Goal: Information Seeking & Learning: Learn about a topic

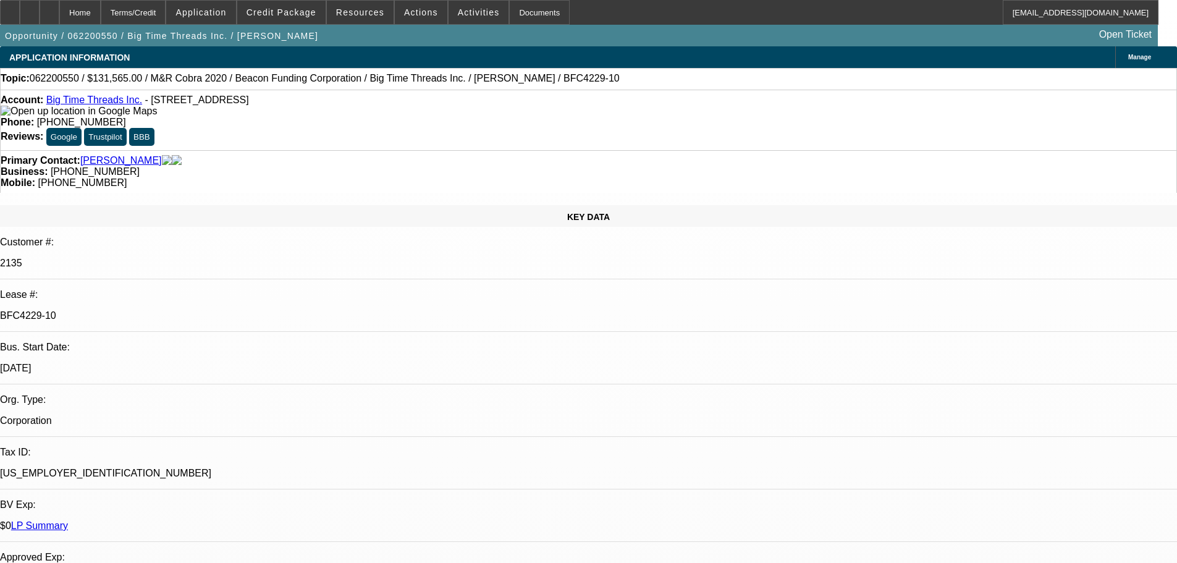
select select "0"
select select "2"
select select "0"
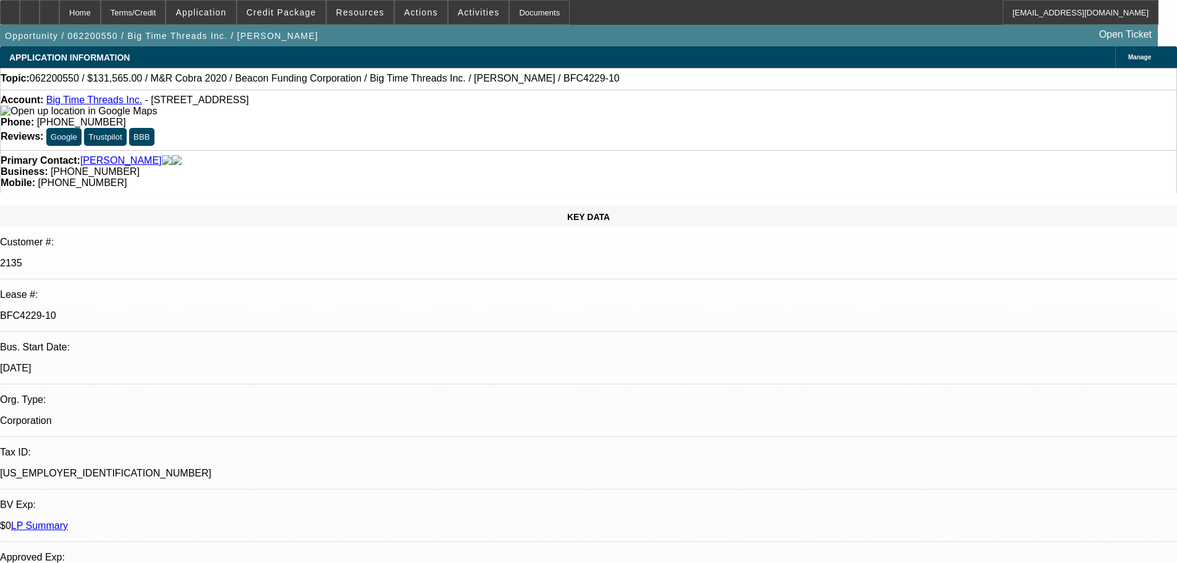
select select "2"
select select "0"
select select "2"
select select "0"
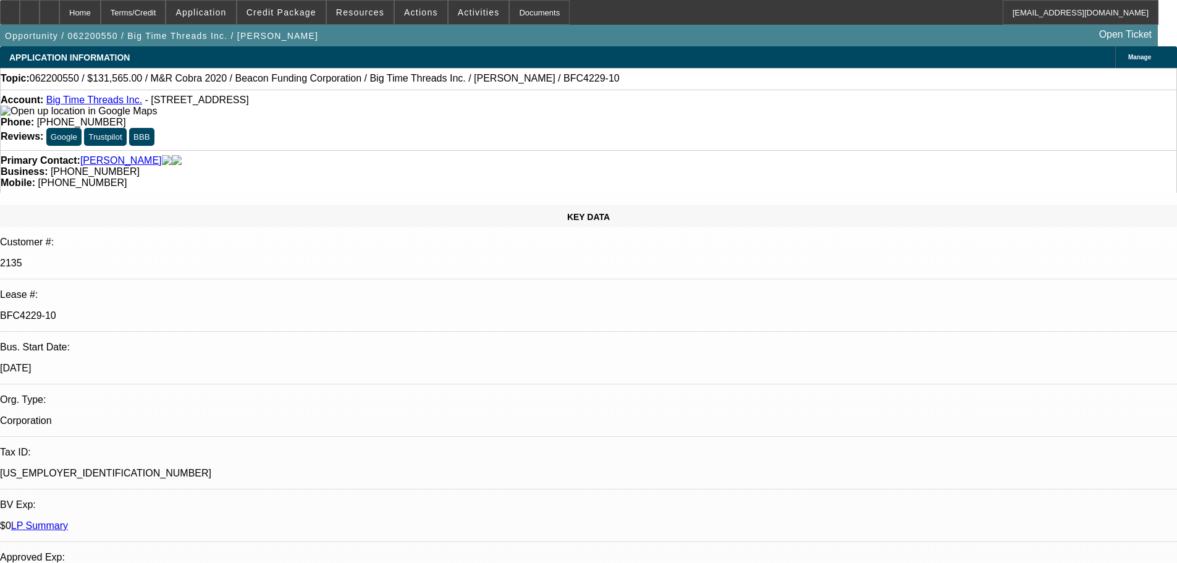
select select "2"
select select "0"
select select "2"
select select "0"
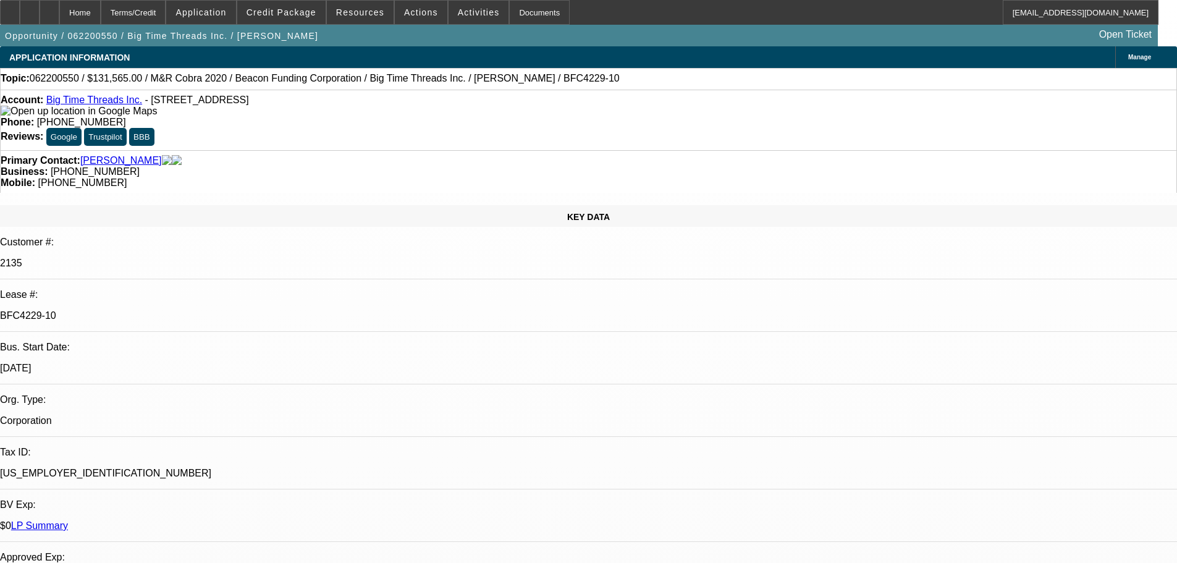
select select "2"
select select "0"
select select "2"
click at [301, 15] on span "Credit Package" at bounding box center [281, 12] width 70 height 10
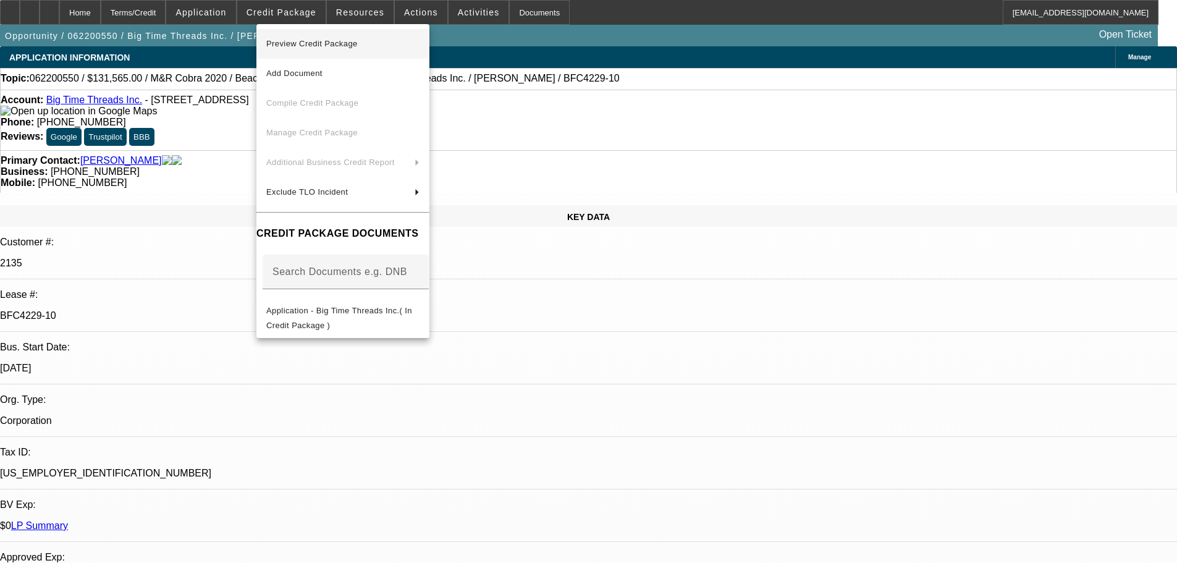
click at [324, 38] on span "Preview Credit Package" at bounding box center [342, 43] width 153 height 15
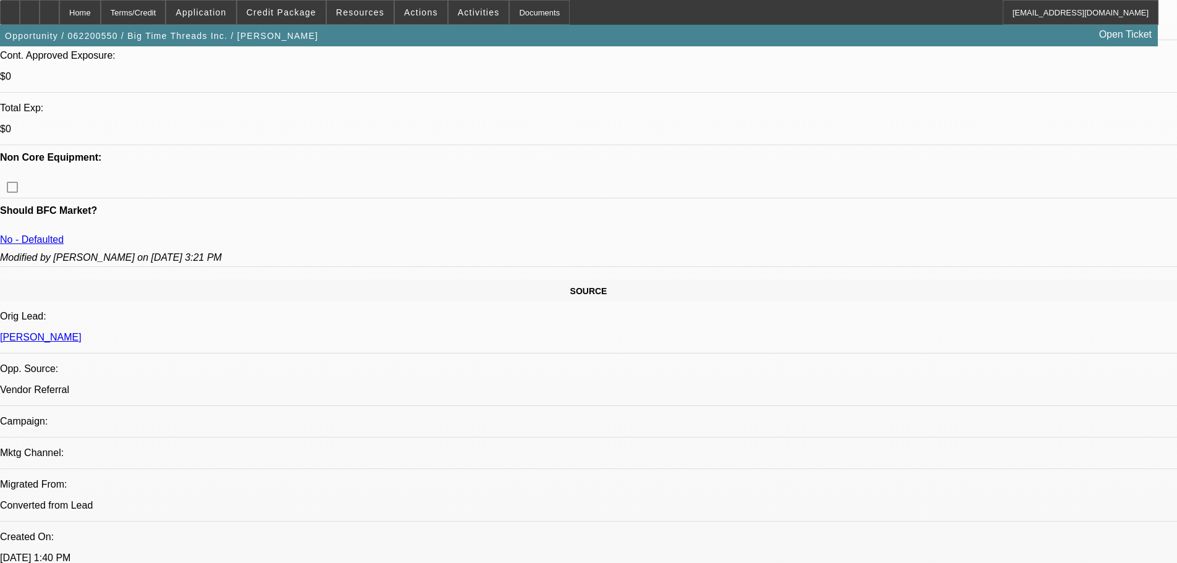
scroll to position [556, 0]
drag, startPoint x: 952, startPoint y: 271, endPoint x: 941, endPoint y: 288, distance: 20.9
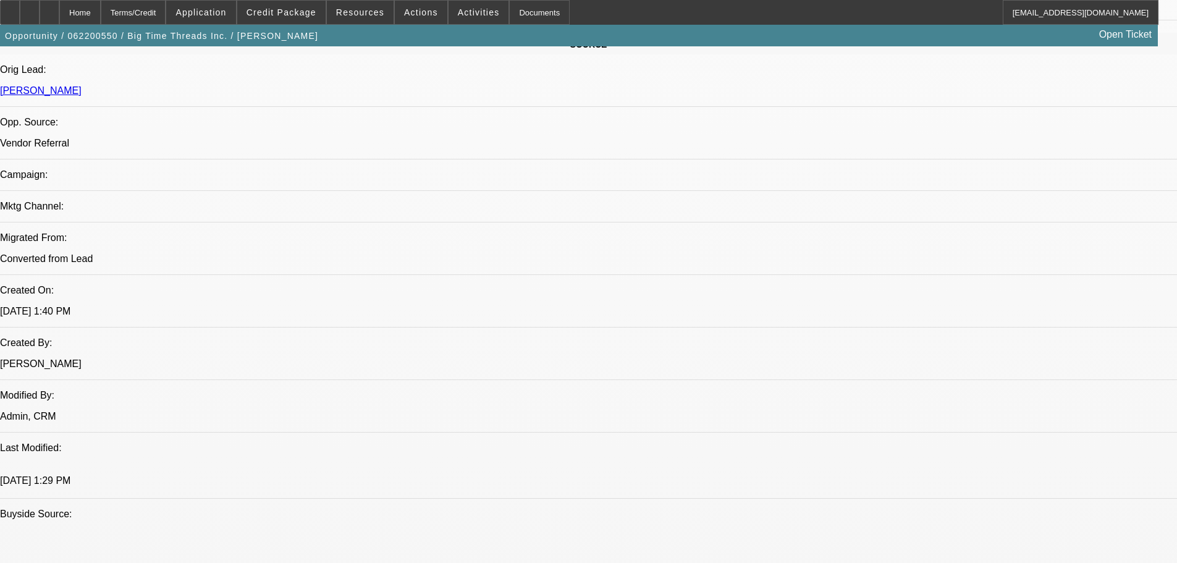
scroll to position [803, 0]
